Goal: Information Seeking & Learning: Learn about a topic

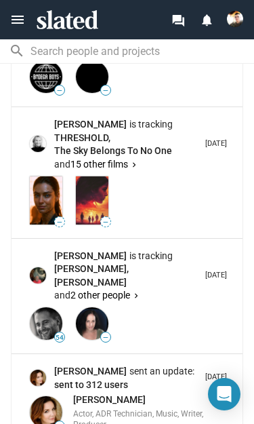
scroll to position [2659, 0]
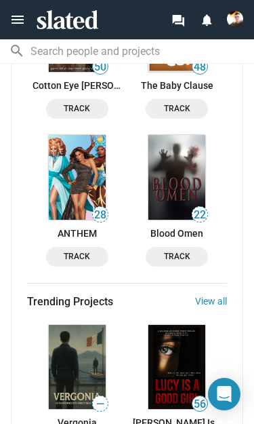
click at [226, 304] on link "View all" at bounding box center [211, 301] width 32 height 11
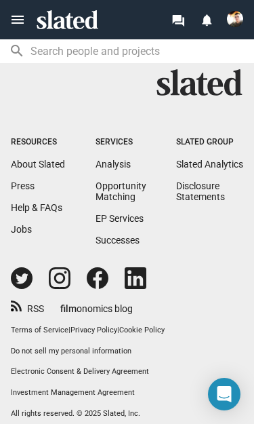
scroll to position [959, 0]
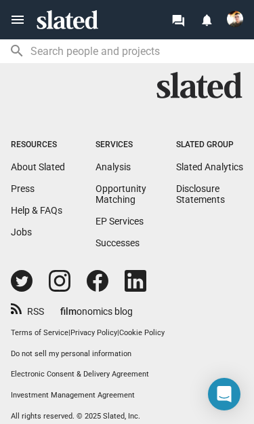
click at [117, 204] on link "Opportunity Matching" at bounding box center [121, 194] width 51 height 22
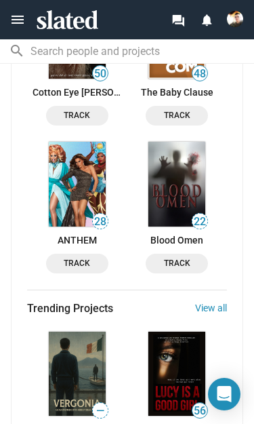
scroll to position [1970, 0]
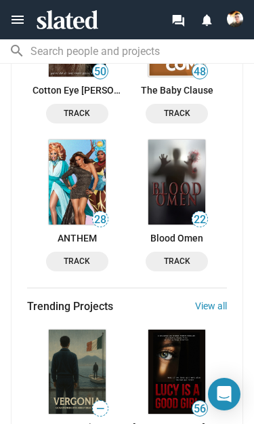
click at [216, 311] on link "View all" at bounding box center [211, 305] width 32 height 11
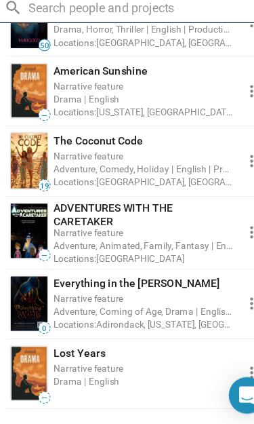
scroll to position [489, 0]
click at [118, 302] on div "Narrative feature" at bounding box center [132, 308] width 159 height 13
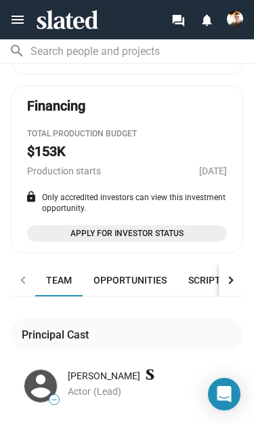
scroll to position [968, 0]
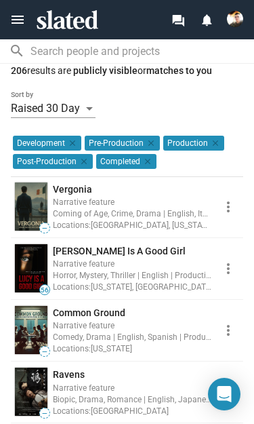
scroll to position [93, 0]
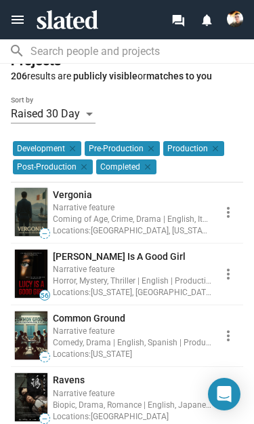
click at [144, 217] on div "Coming of Age, Crime, Drama | English, Italian | Production: Sep, 2025" at bounding box center [132, 218] width 159 height 13
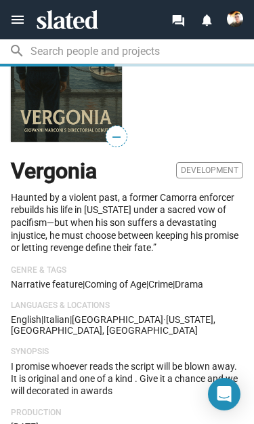
scroll to position [107, 0]
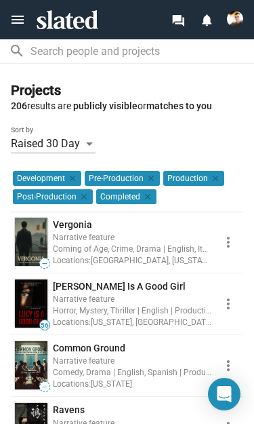
scroll to position [64, 0]
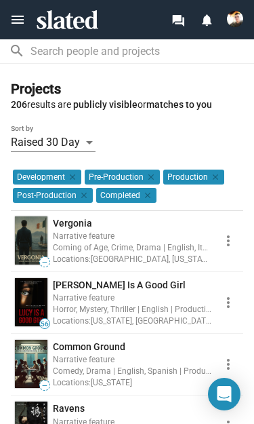
click at [97, 287] on span "[PERSON_NAME] Is A Good Girl" at bounding box center [119, 284] width 133 height 11
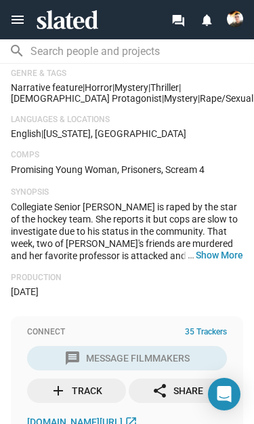
scroll to position [350, 0]
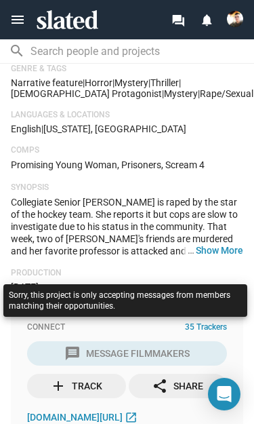
click at [79, 241] on div "Lucy Is A Good Girl Production Lucy takes matters into her own hands when she d…" at bounding box center [127, 94] width 232 height 393
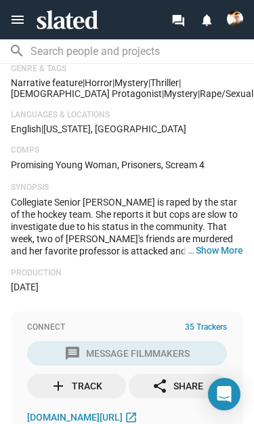
click at [215, 244] on button "… Show More" at bounding box center [219, 250] width 47 height 12
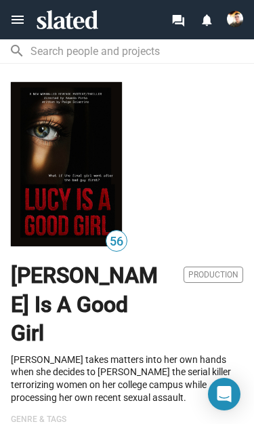
scroll to position [0, 0]
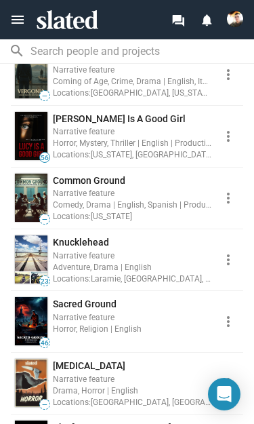
scroll to position [233, 0]
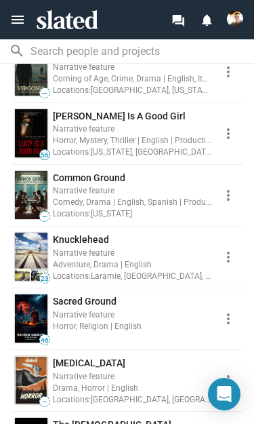
click at [79, 321] on div "Horror, Religion | English" at bounding box center [132, 325] width 159 height 13
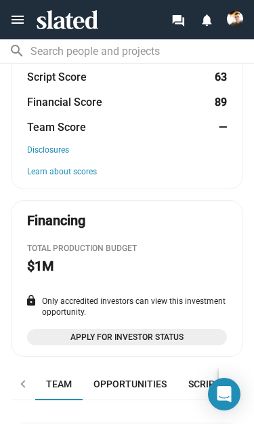
scroll to position [737, 0]
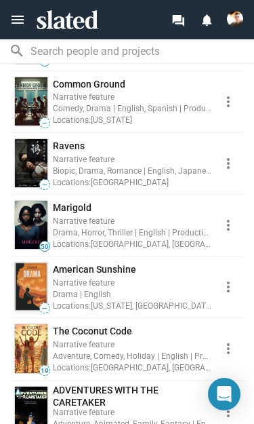
scroll to position [328, 0]
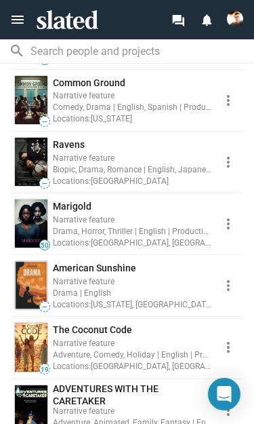
click at [91, 287] on div "Drama | English" at bounding box center [132, 292] width 159 height 13
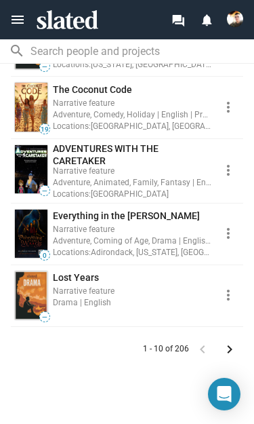
scroll to position [571, 0]
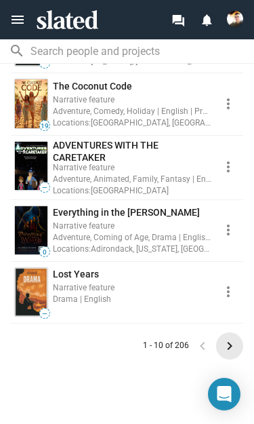
click at [228, 353] on mat-icon "keyboard_arrow_right" at bounding box center [230, 346] width 16 height 16
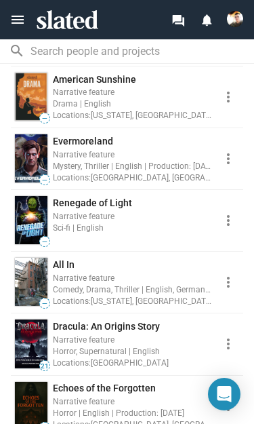
scroll to position [331, 0]
click at [79, 217] on div "Narrative feature" at bounding box center [132, 215] width 159 height 13
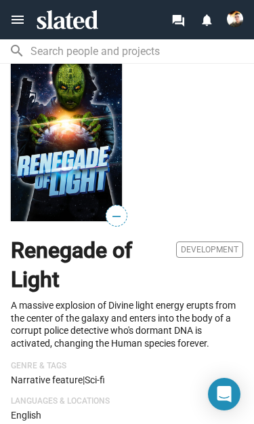
scroll to position [33, 0]
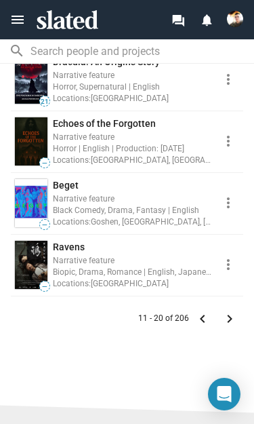
scroll to position [607, 0]
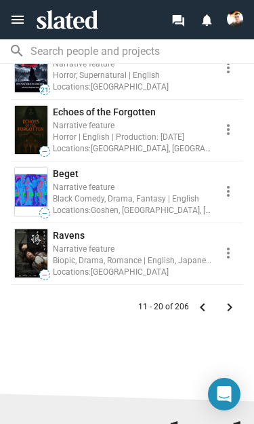
click at [232, 302] on mat-icon "keyboard_arrow_right" at bounding box center [230, 307] width 16 height 16
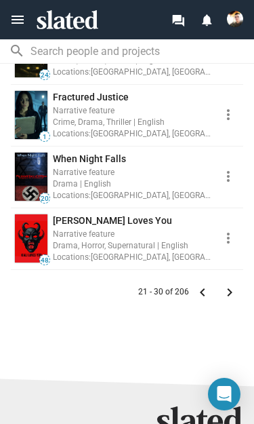
scroll to position [622, 0]
click at [224, 293] on mat-icon "keyboard_arrow_right" at bounding box center [230, 292] width 16 height 16
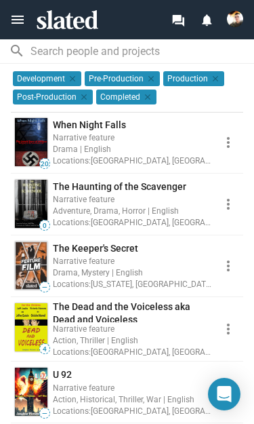
scroll to position [163, 0]
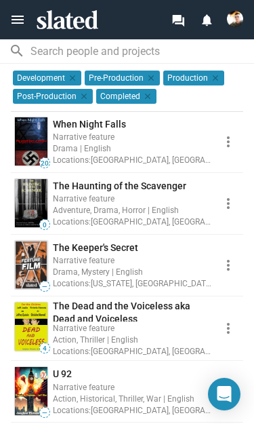
click at [83, 209] on div "Adventure, Drama, Horror | English" at bounding box center [132, 209] width 159 height 13
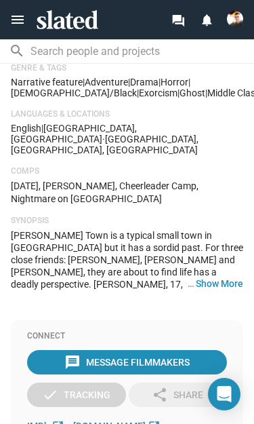
scroll to position [350, 0]
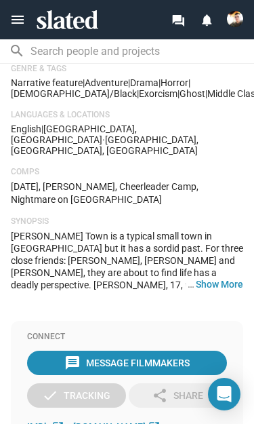
click at [203, 278] on button "… Show More" at bounding box center [219, 284] width 47 height 12
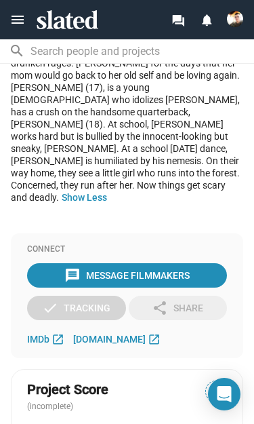
scroll to position [647, 0]
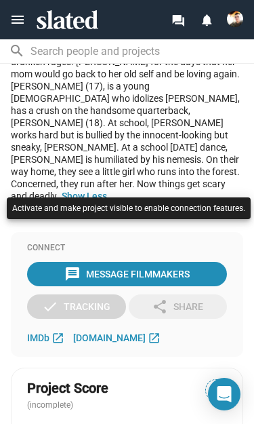
click at [80, 232] on div at bounding box center [128, 222] width 251 height 56
click at [43, 145] on span "Hopps Town is a typical small town in middle-America but it has a sordid past. …" at bounding box center [127, 67] width 232 height 267
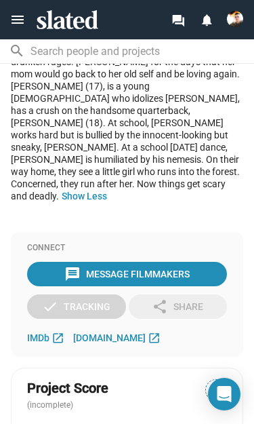
click at [54, 162] on span "Hopps Town is a typical small town in middle-America but it has a sordid past. …" at bounding box center [127, 67] width 232 height 267
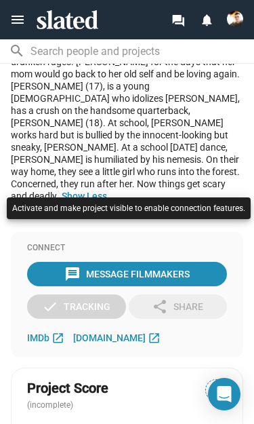
click at [42, 155] on span "Hopps Town is a typical small town in middle-America but it has a sordid past. …" at bounding box center [127, 67] width 232 height 267
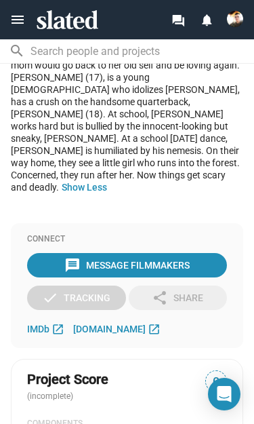
scroll to position [651, 0]
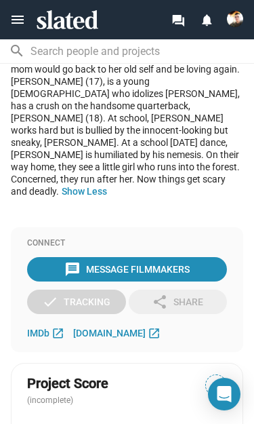
click at [32, 325] on link "IMDb open_in_new" at bounding box center [47, 333] width 41 height 16
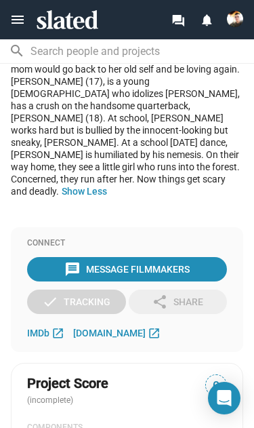
click at [113, 327] on span "jongleurpictues.com" at bounding box center [109, 332] width 73 height 11
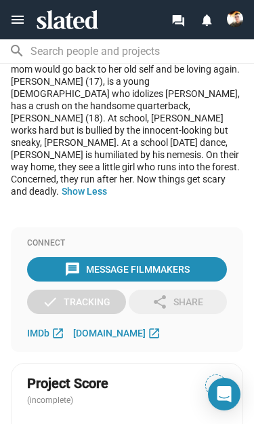
click at [133, 325] on link "jongleurpictues.com open_in_new" at bounding box center [118, 333] width 91 height 16
